Goal: Task Accomplishment & Management: Manage account settings

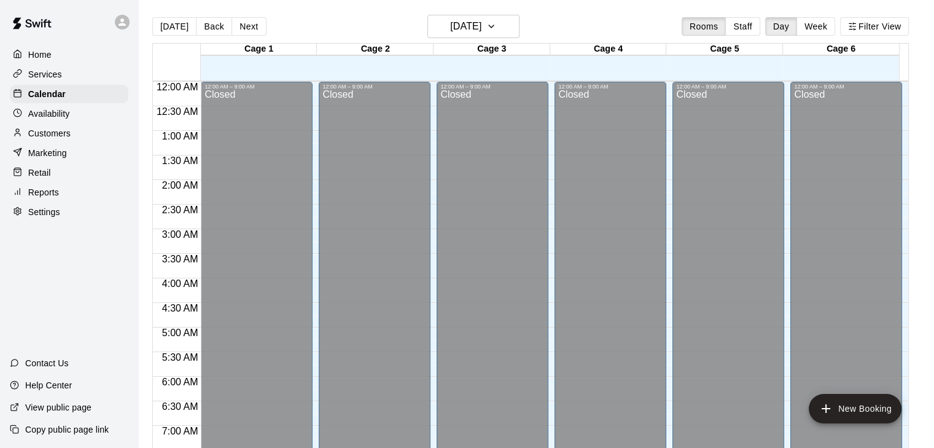
scroll to position [762, 0]
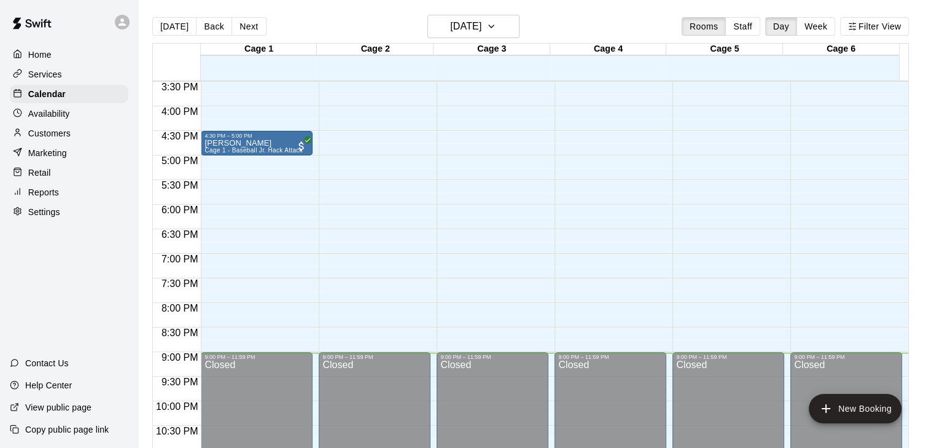
click at [42, 53] on p "Home" at bounding box center [39, 55] width 23 height 12
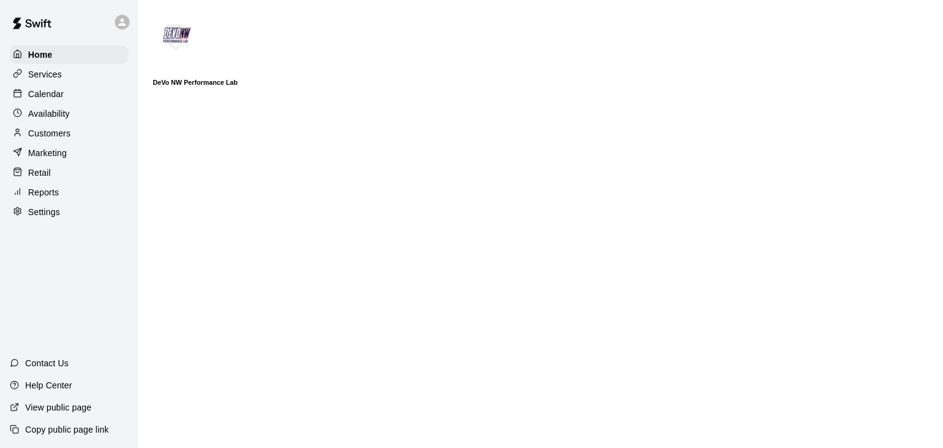
click at [45, 88] on div "Calendar" at bounding box center [69, 94] width 119 height 18
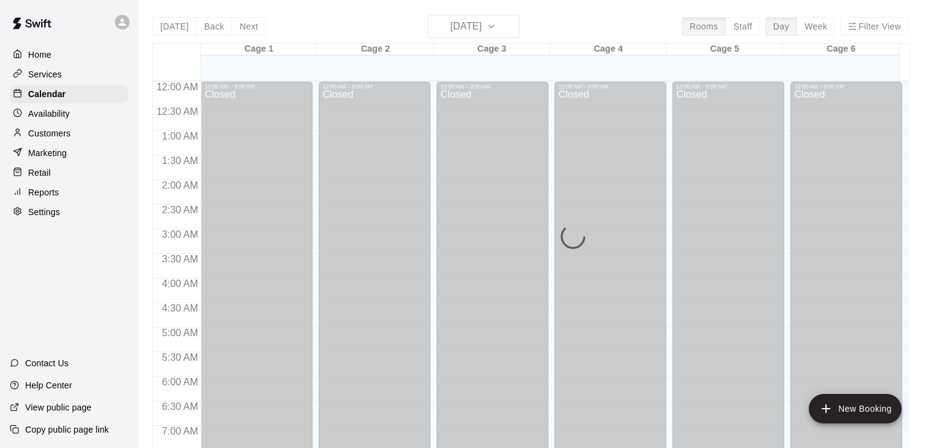
scroll to position [427, 0]
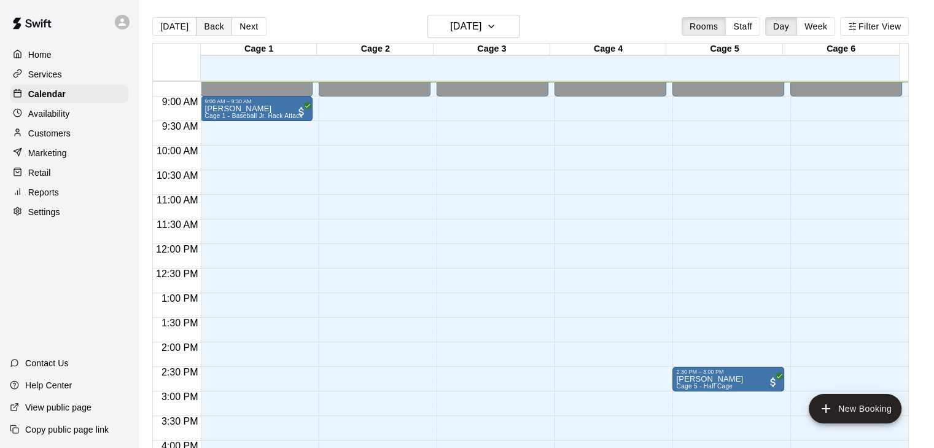
click at [197, 31] on button "Back" at bounding box center [214, 26] width 36 height 18
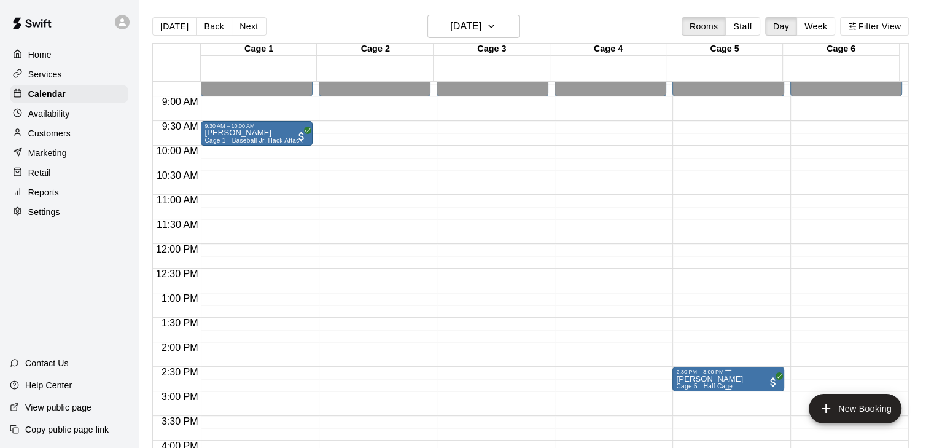
click at [711, 379] on p "[PERSON_NAME]" at bounding box center [709, 379] width 67 height 0
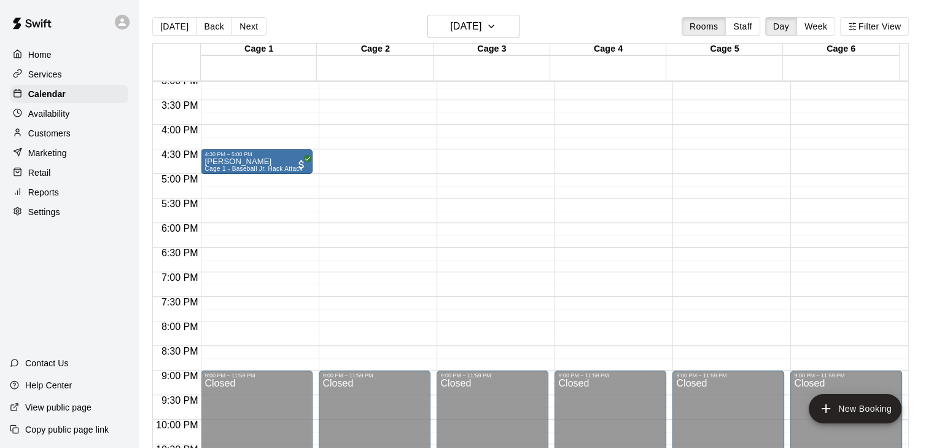
scroll to position [747, 0]
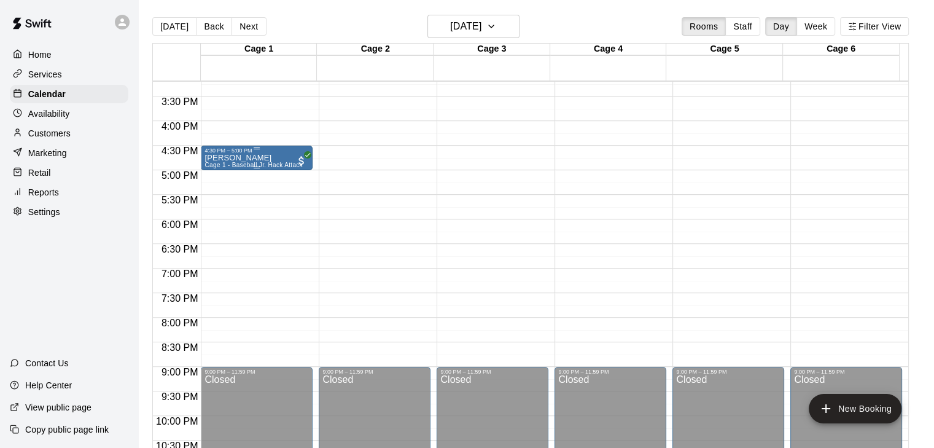
click at [265, 163] on span "Cage 1 - Baseball Jr. Hack Attack" at bounding box center [254, 165] width 98 height 7
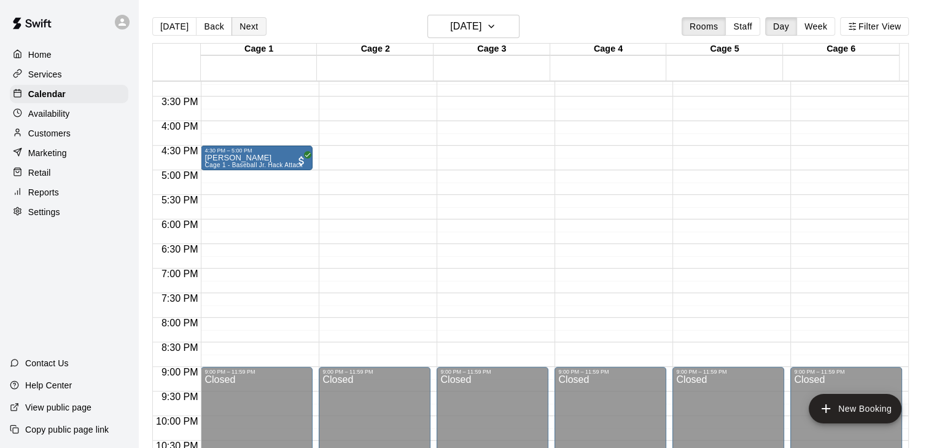
click at [250, 27] on button "Next" at bounding box center [249, 26] width 34 height 18
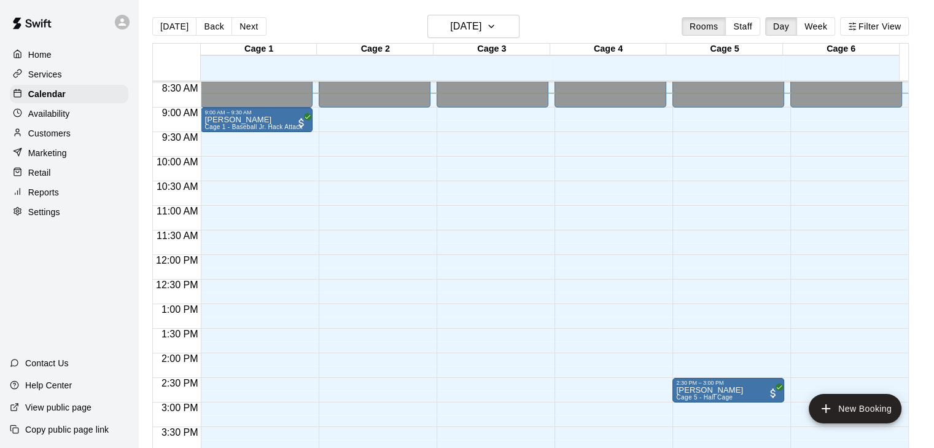
scroll to position [415, 0]
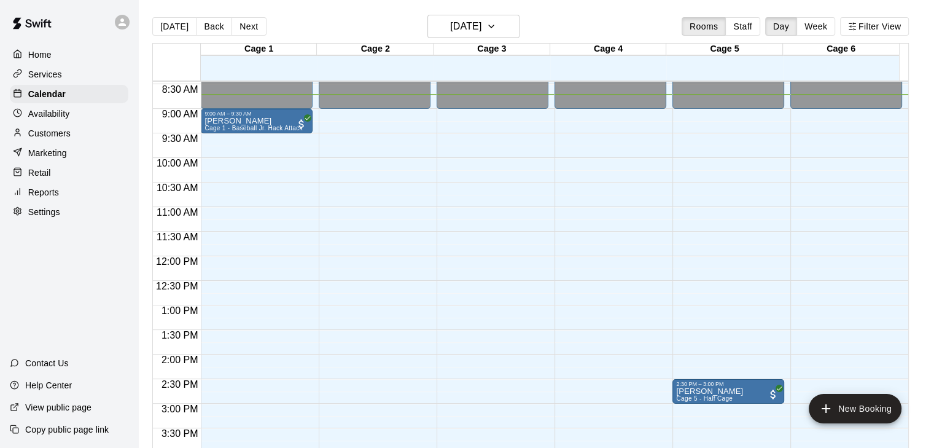
click at [308, 20] on div "Today Back Next Thursday Aug 21 Rooms Staff Day Week Filter View" at bounding box center [530, 29] width 757 height 28
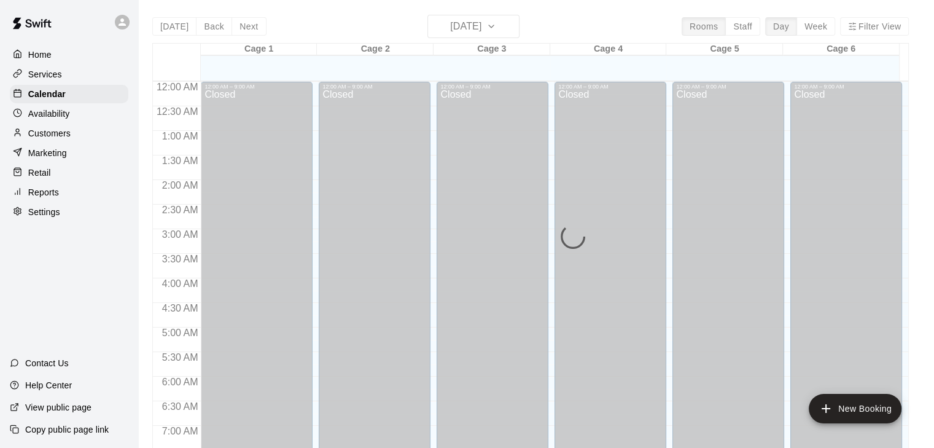
scroll to position [438, 0]
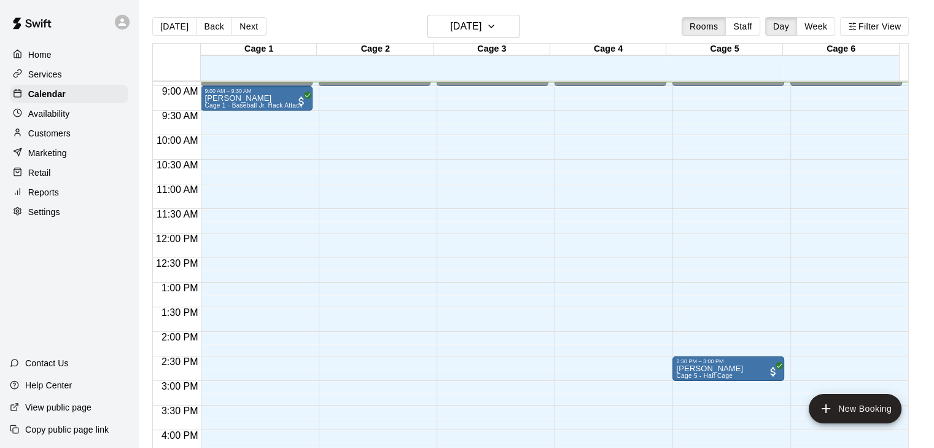
click at [335, 20] on div "Today Back Next Thursday Aug 21 Rooms Staff Day Week Filter View" at bounding box center [530, 29] width 757 height 28
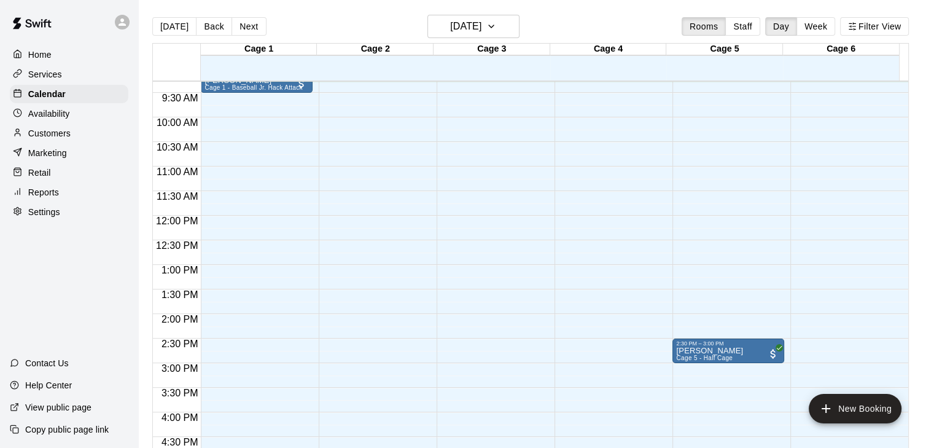
scroll to position [316, 0]
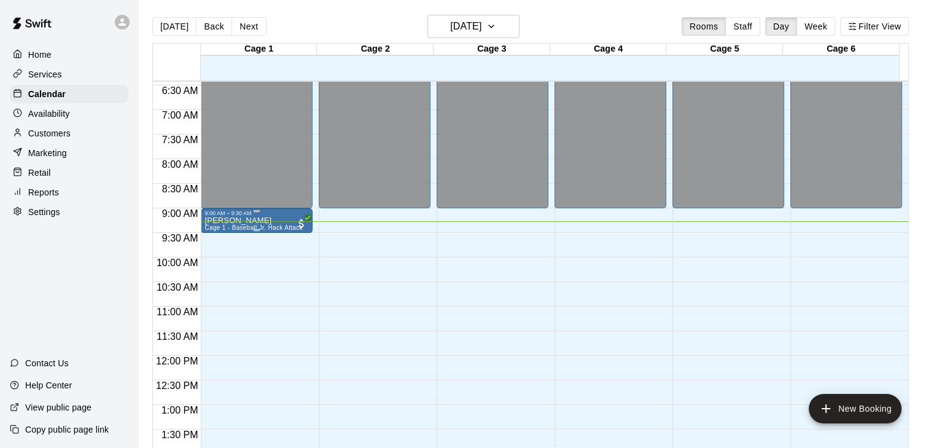
click at [210, 225] on span "Cage 1 - Baseball Jr. Hack Attack" at bounding box center [254, 227] width 98 height 7
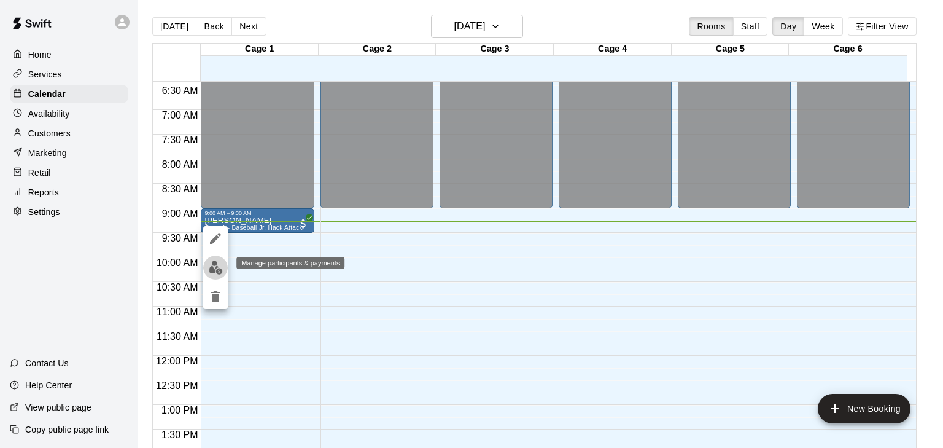
click at [213, 265] on img "edit" at bounding box center [216, 267] width 14 height 14
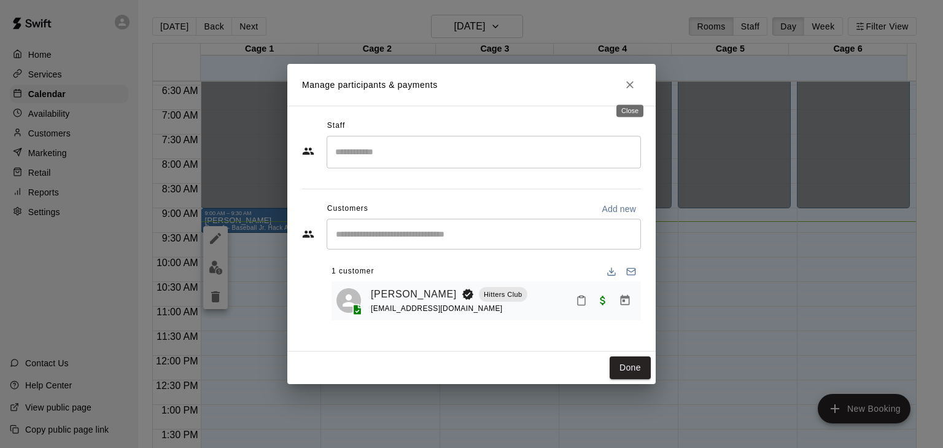
click at [633, 80] on icon "Close" at bounding box center [630, 85] width 12 height 12
